Goal: Understand process/instructions: Learn about a topic

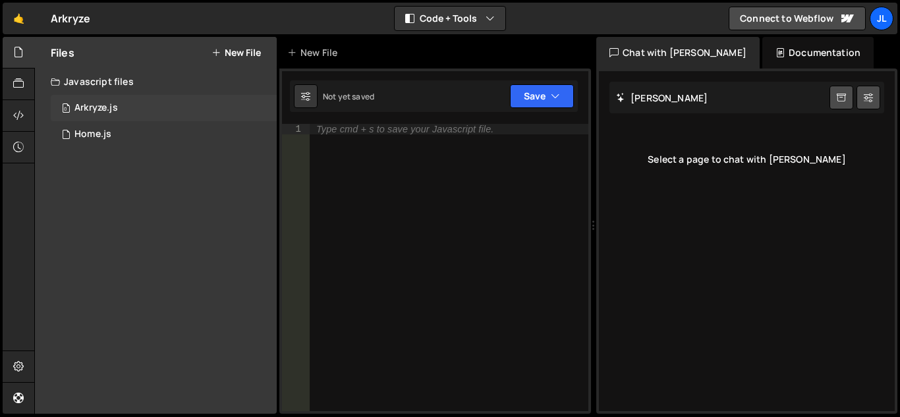
click at [107, 103] on div "Arkryze.js" at bounding box center [95, 108] width 43 height 12
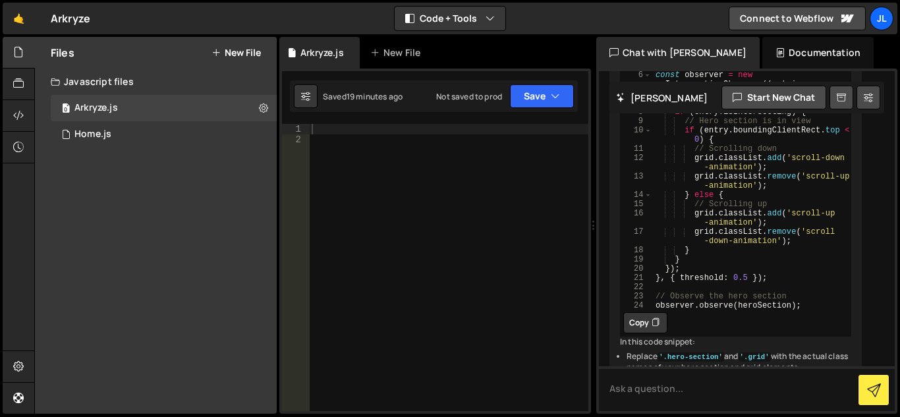
scroll to position [312, 0]
click at [637, 334] on button "Copy" at bounding box center [645, 323] width 44 height 21
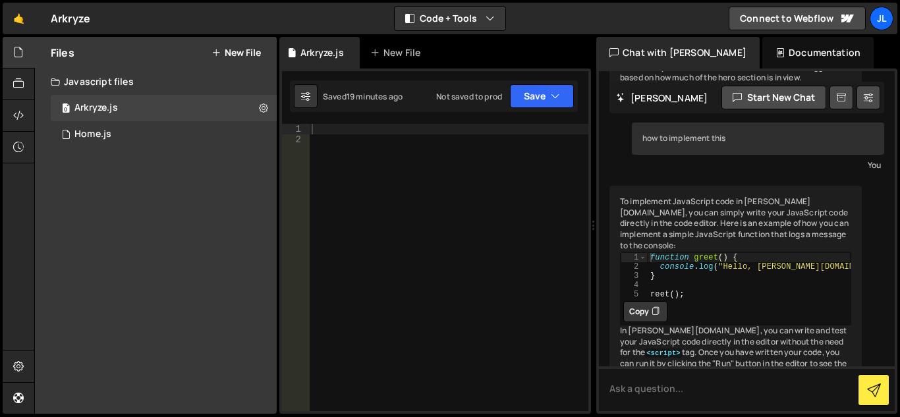
scroll to position [852, 0]
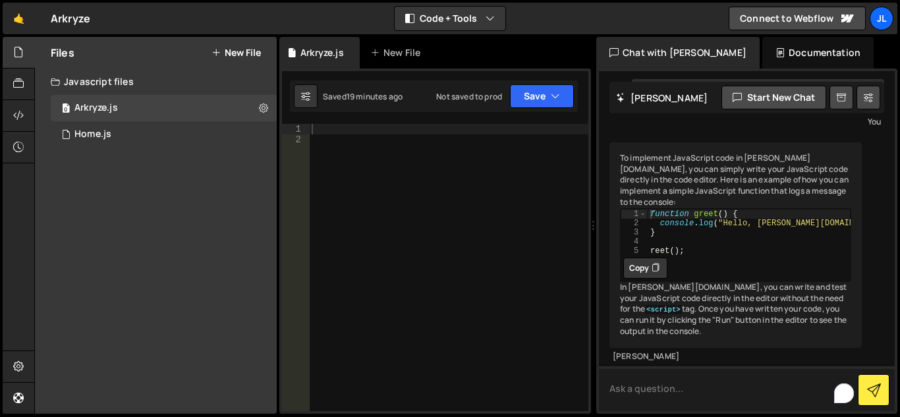
click at [654, 391] on textarea at bounding box center [747, 388] width 296 height 45
paste textarea "// Select the hero section and the grid element const heroSection = document.qu…"
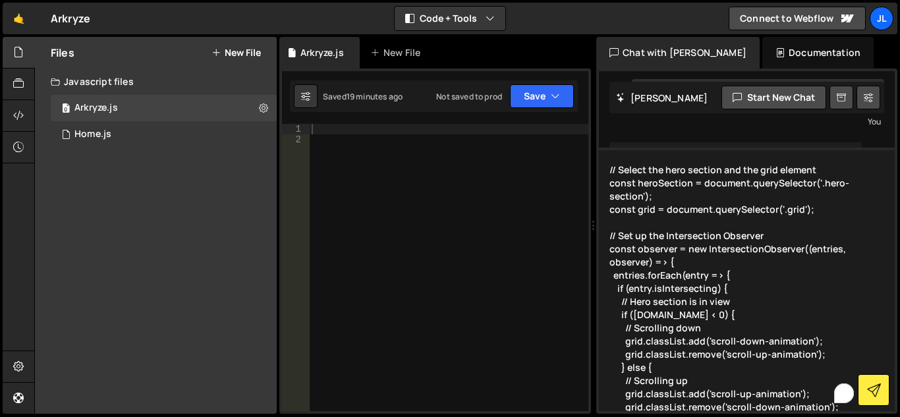
scroll to position [94, 0]
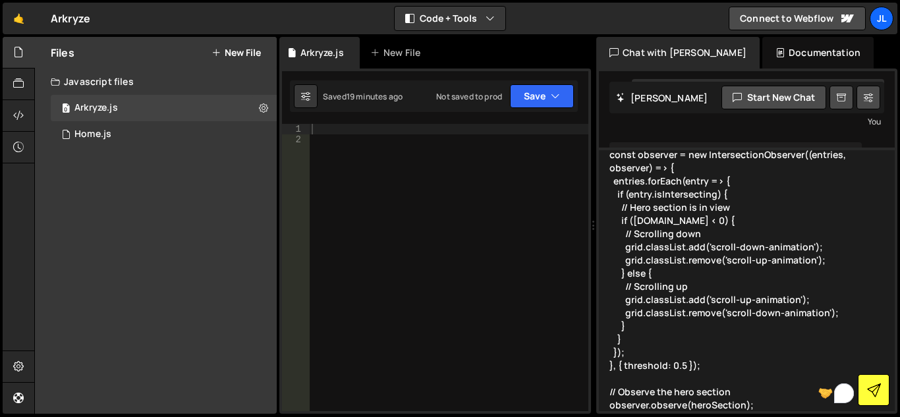
type textarea "// Select the hero section and the grid element const heroSection = document.qu…"
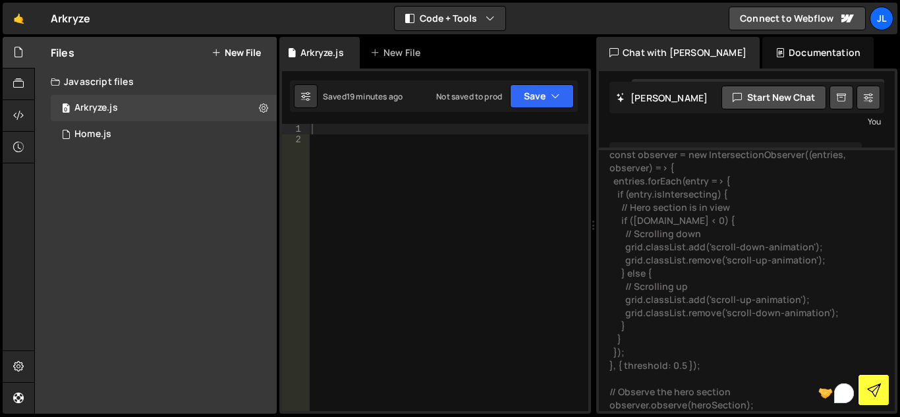
click at [878, 391] on icon at bounding box center [874, 390] width 14 height 14
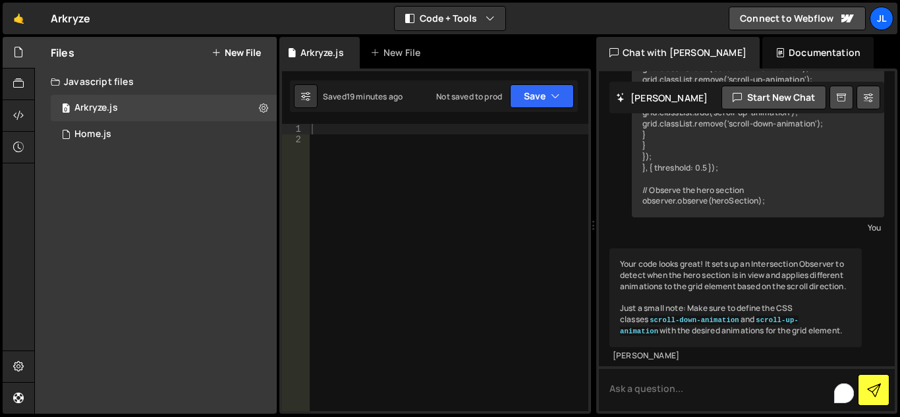
scroll to position [1330, 0]
click at [776, 54] on div "Documentation" at bounding box center [817, 53] width 111 height 32
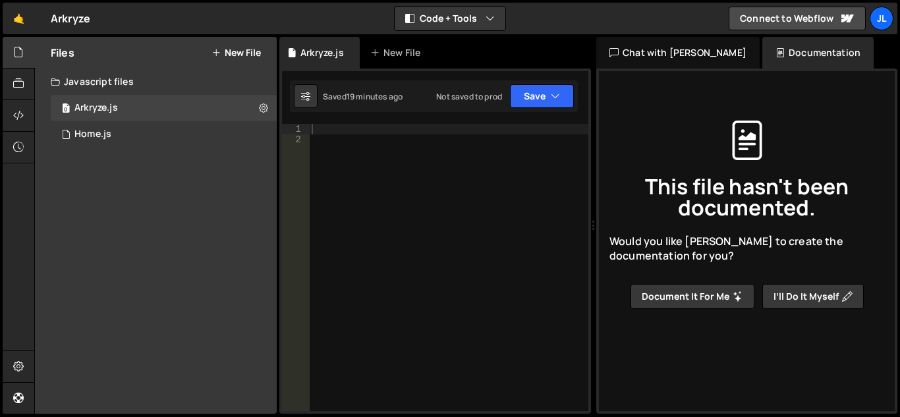
click at [679, 47] on div "Chat with [PERSON_NAME]" at bounding box center [677, 53] width 163 height 32
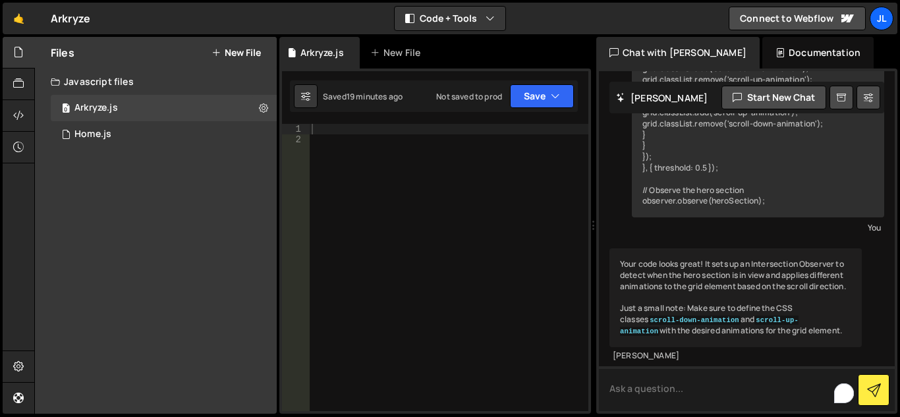
click at [678, 388] on textarea at bounding box center [747, 388] width 296 height 45
